Goal: Transaction & Acquisition: Book appointment/travel/reservation

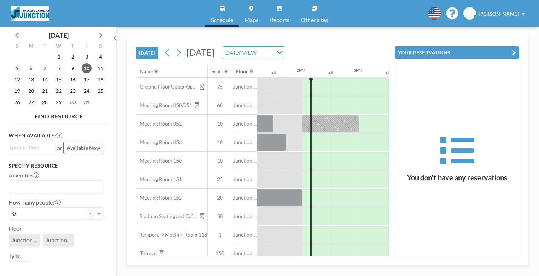
scroll to position [0, 762]
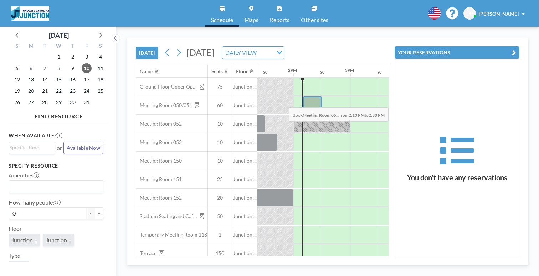
click at [310, 102] on div at bounding box center [312, 106] width 19 height 18
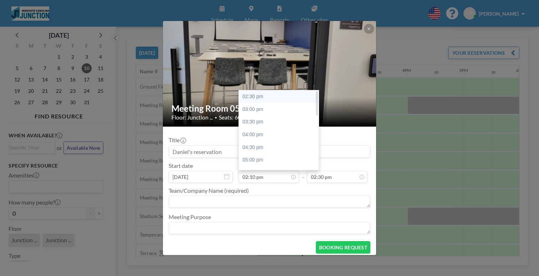
click at [264, 97] on div "02:30 pm" at bounding box center [281, 96] width 84 height 13
type input "02:30 pm"
type input "03:00 pm"
click at [262, 176] on input "02:30 pm" at bounding box center [268, 177] width 61 height 12
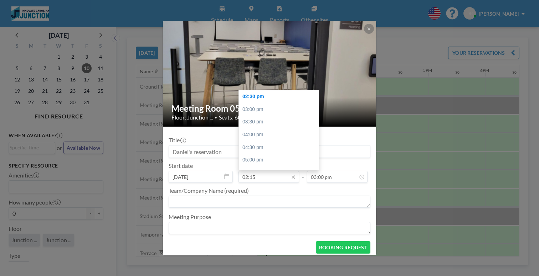
type input "02:30 pm"
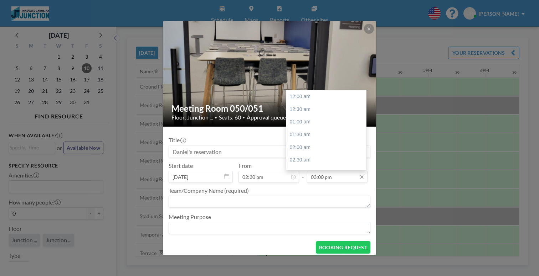
scroll to position [380, 0]
click at [323, 178] on input "03:00 pm" at bounding box center [337, 177] width 61 height 12
click at [307, 124] on div "04:00 pm" at bounding box center [328, 122] width 84 height 13
type input "04:00 pm"
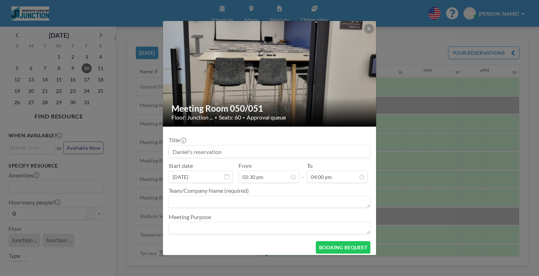
scroll to position [0, 0]
click at [343, 243] on button "BOOKING REQUEST" at bounding box center [343, 248] width 55 height 12
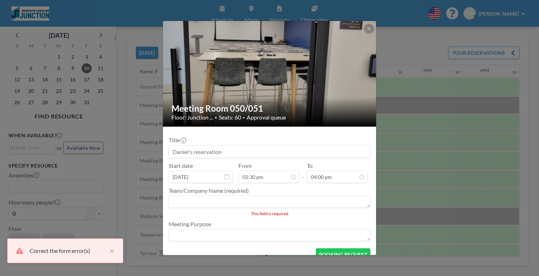
click at [262, 197] on textarea at bounding box center [269, 202] width 202 height 12
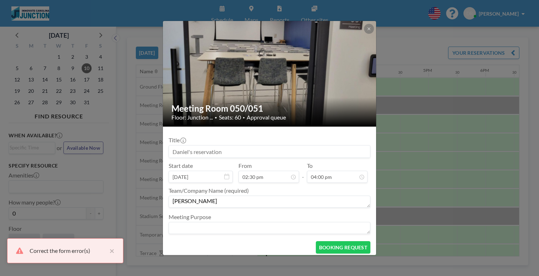
type textarea "[PERSON_NAME]"
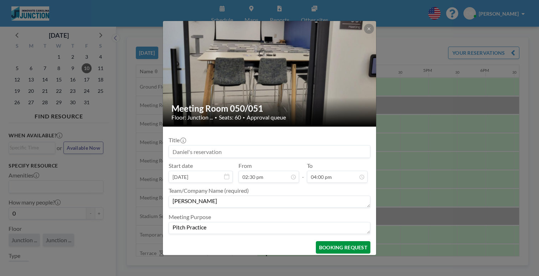
type textarea "Pitch Practice"
click at [342, 249] on button "BOOKING REQUEST" at bounding box center [343, 248] width 55 height 12
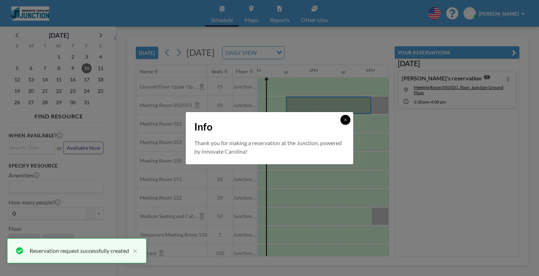
click at [344, 122] on button at bounding box center [345, 120] width 10 height 10
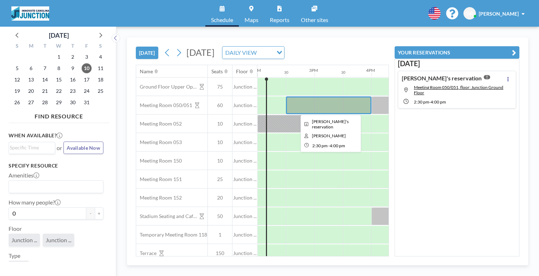
click at [349, 103] on div at bounding box center [328, 106] width 85 height 18
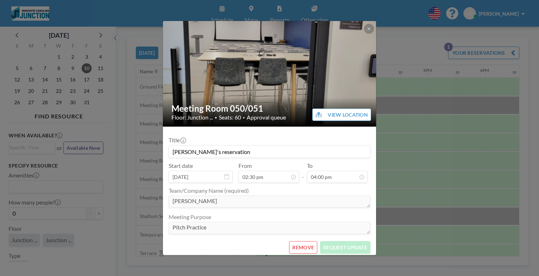
click at [425, 119] on div "Meeting Room 050/051 Floor: Junction ... • Seats: 60 • Approval queue VIEW LOCA…" at bounding box center [269, 138] width 539 height 276
